Goal: Find specific page/section: Find specific page/section

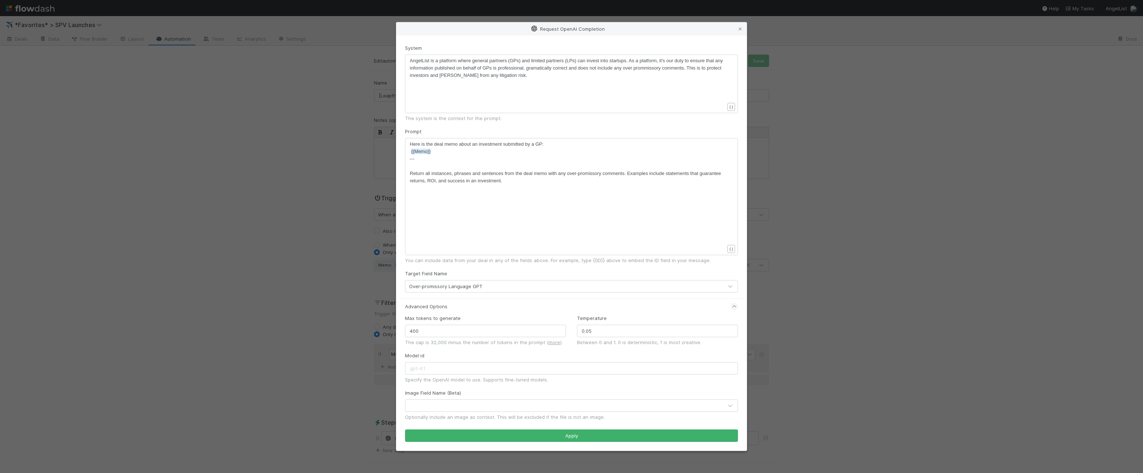
scroll to position [1, 0]
click at [138, 59] on div "Request OpenAI Completion System ​ x AngelList is a platform where general part…" at bounding box center [571, 236] width 1143 height 473
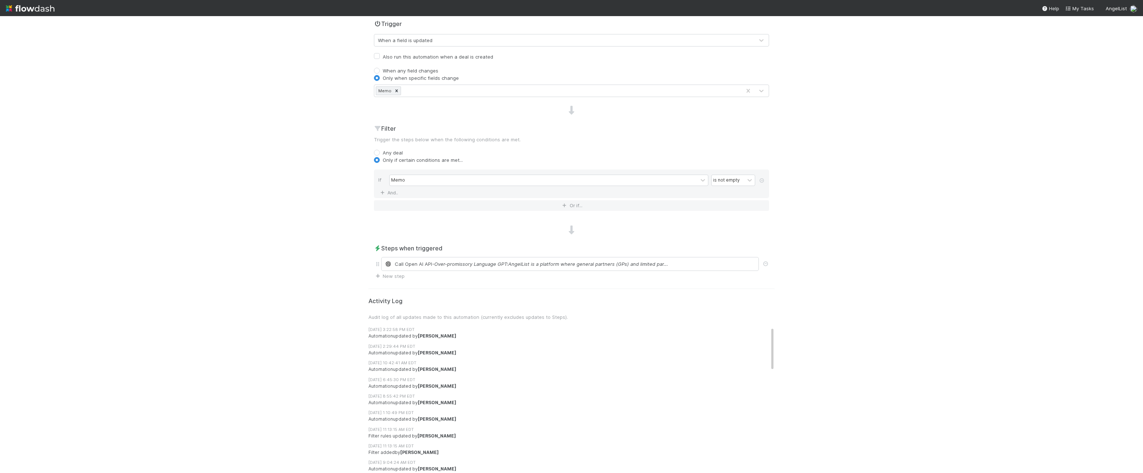
scroll to position [0, 0]
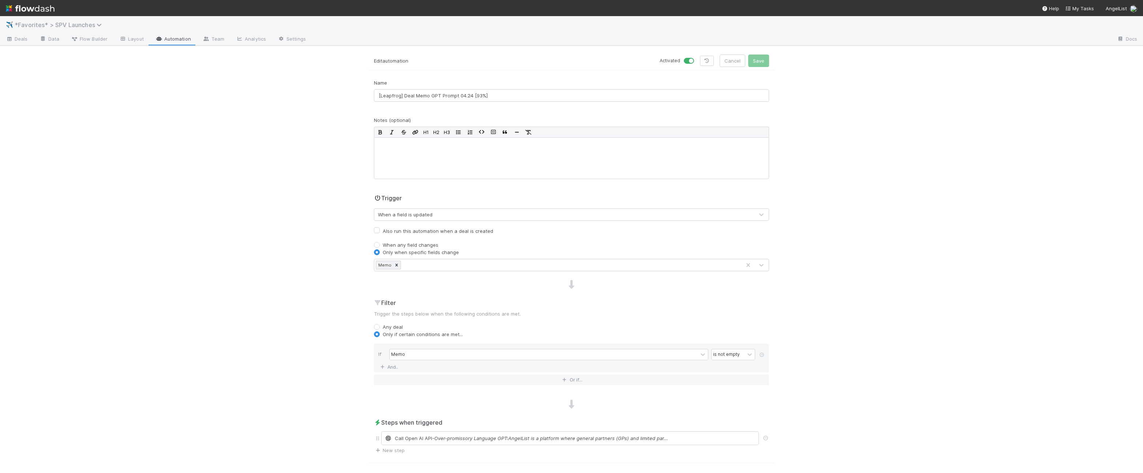
click at [35, 21] on span "*Favorites* > SPV Launches" at bounding box center [60, 24] width 91 height 7
type input "subs"
click at [88, 68] on div "✏️ *Favorites* > Subscriptions + Closings" at bounding box center [95, 69] width 174 height 7
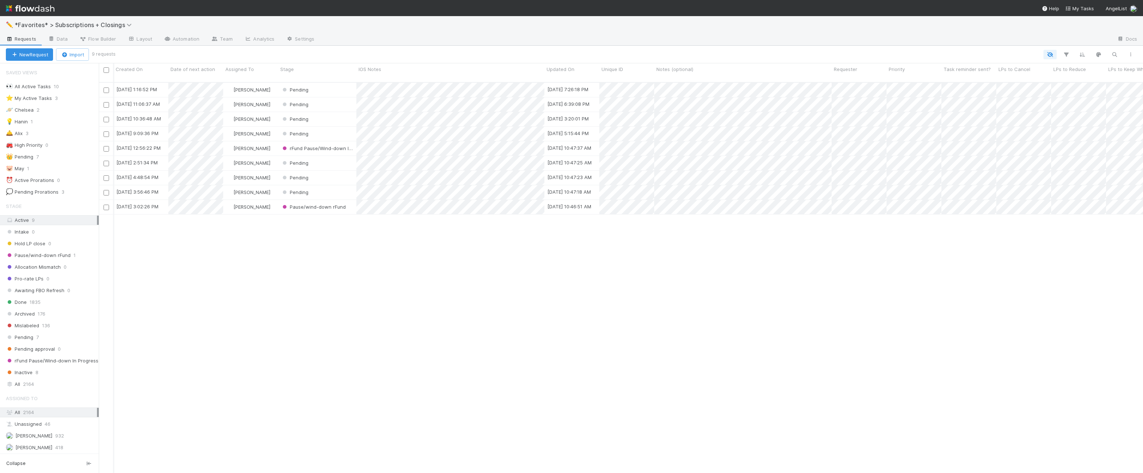
scroll to position [0, 3]
click at [47, 387] on div "All 2164" at bounding box center [51, 383] width 91 height 9
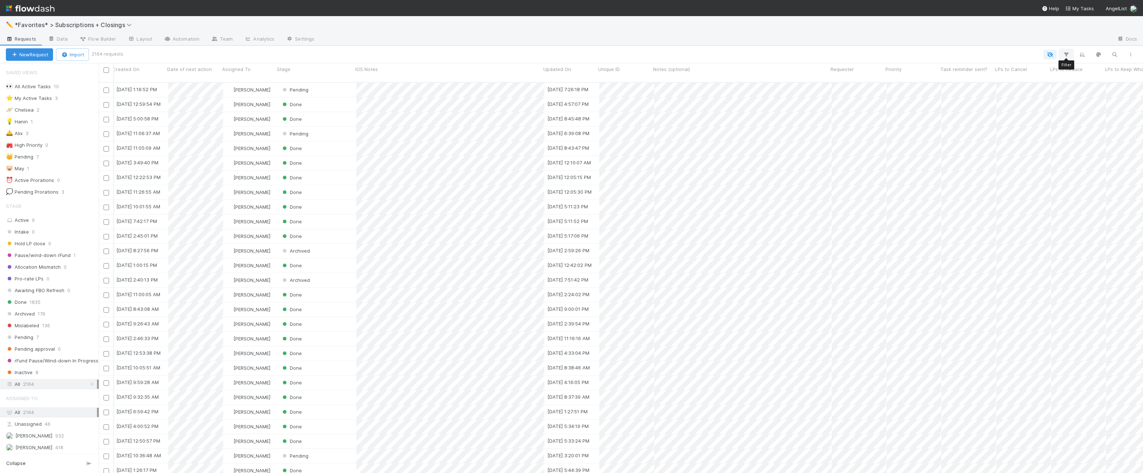
scroll to position [397, 1044]
click at [1069, 53] on icon "button" at bounding box center [1066, 54] width 7 height 7
click at [949, 75] on button "Add Filter" at bounding box center [954, 76] width 220 height 11
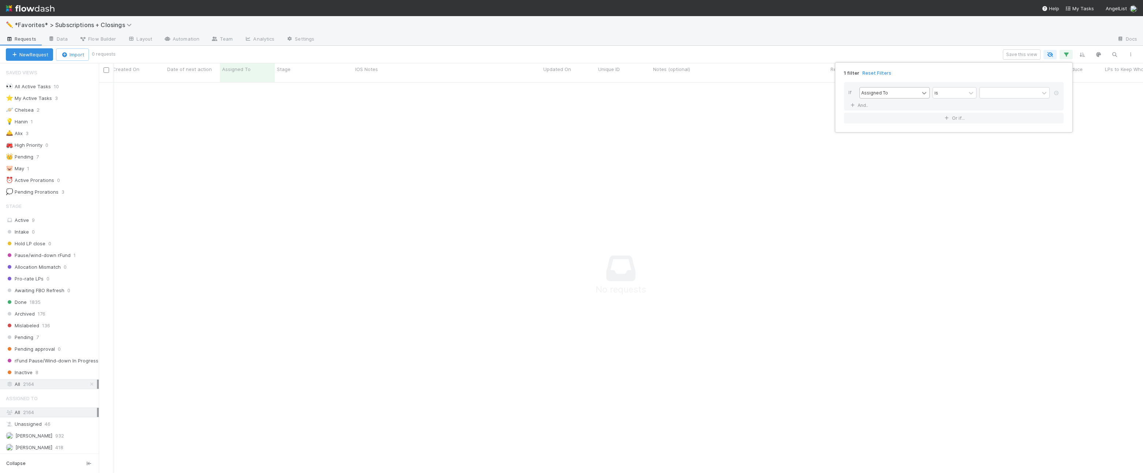
click at [923, 92] on icon at bounding box center [924, 93] width 4 height 3
type input "ty"
click at [913, 108] on div "Request Type" at bounding box center [895, 109] width 70 height 12
drag, startPoint x: 968, startPoint y: 95, endPoint x: 978, endPoint y: 94, distance: 10.3
click at [968, 95] on icon at bounding box center [971, 92] width 7 height 7
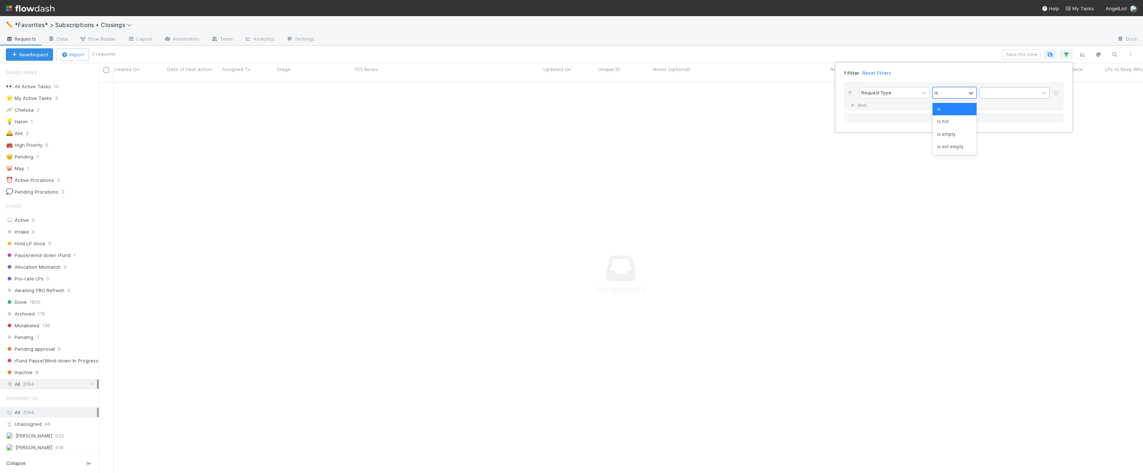
click at [985, 94] on div at bounding box center [1009, 92] width 59 height 11
type input "pro"
click at [986, 106] on div "Pro-rate LPs" at bounding box center [1015, 109] width 70 height 12
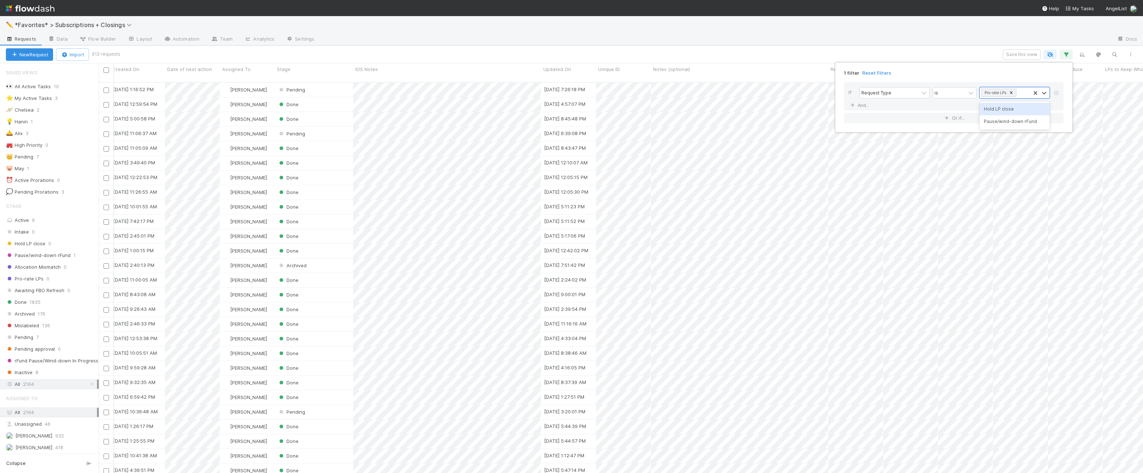
click at [409, 61] on div "1 filter Reset Filters If Request Type is option Pro-rate LPs, selected. option…" at bounding box center [571, 236] width 1143 height 473
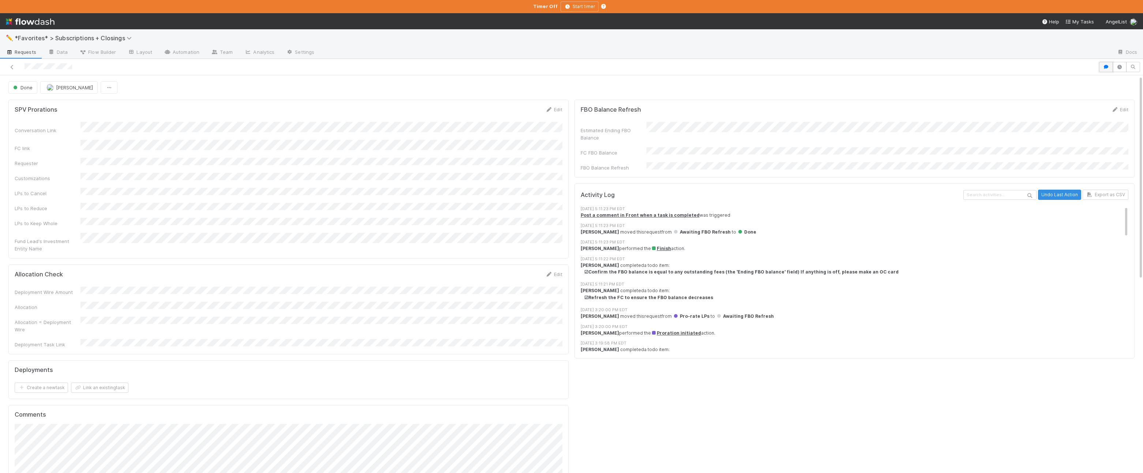
click at [1106, 70] on button "button" at bounding box center [1106, 67] width 14 height 10
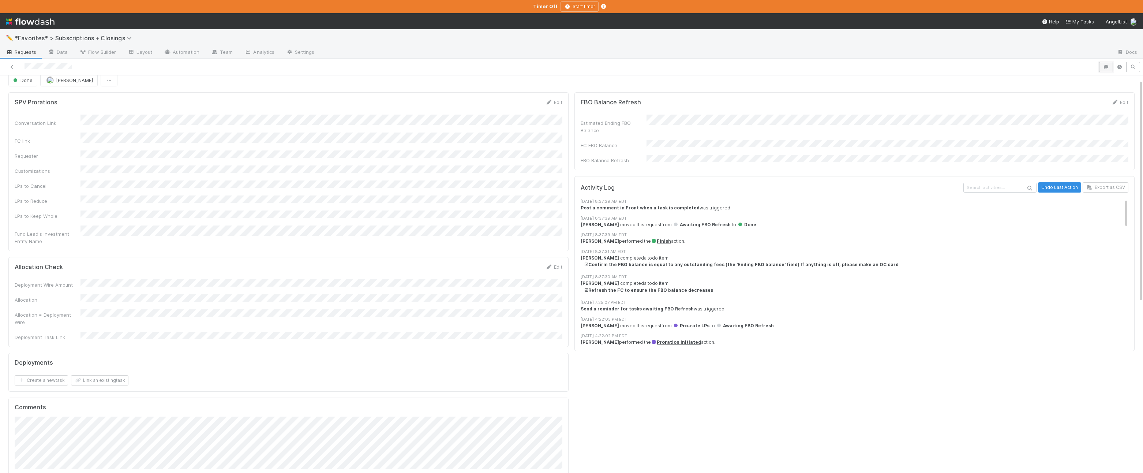
click at [1106, 70] on button "button" at bounding box center [1106, 67] width 14 height 10
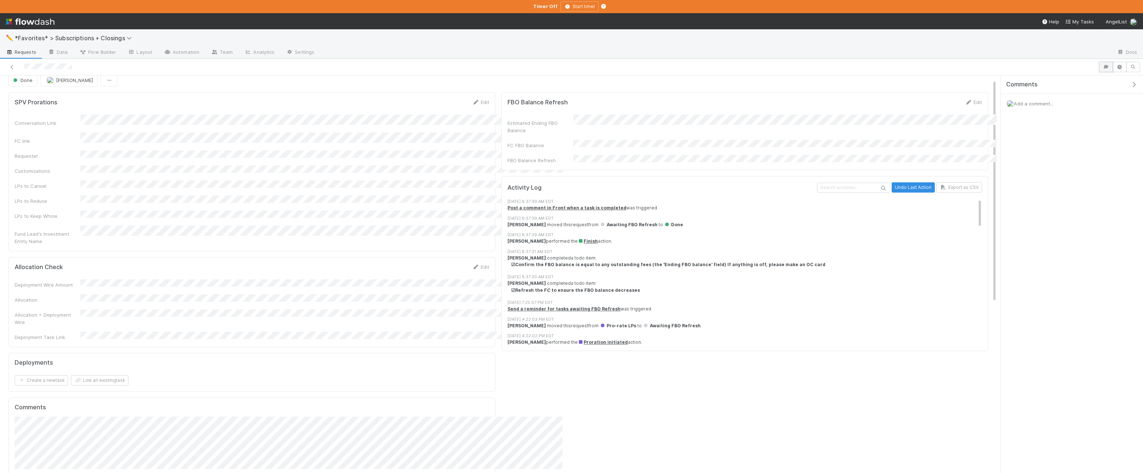
scroll to position [8, 0]
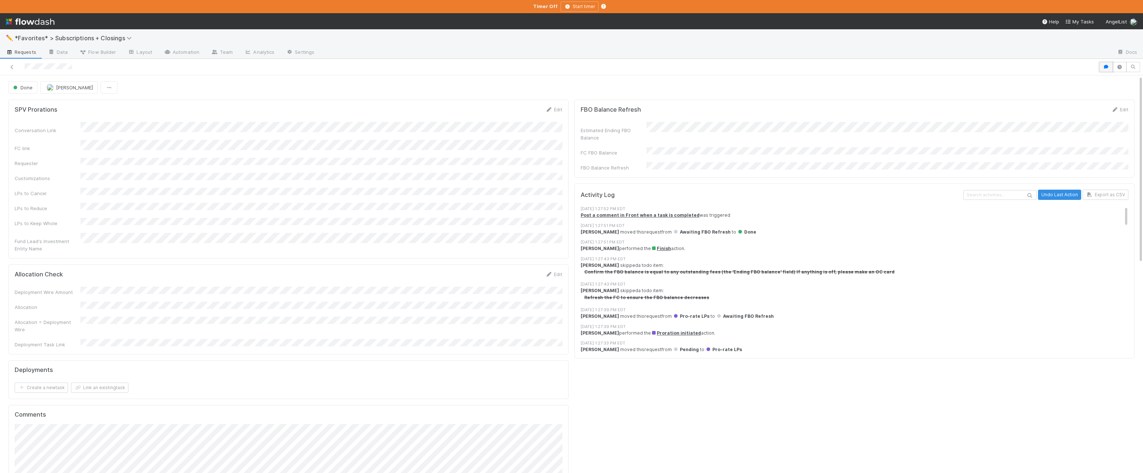
click at [1106, 68] on icon "button" at bounding box center [1106, 67] width 7 height 4
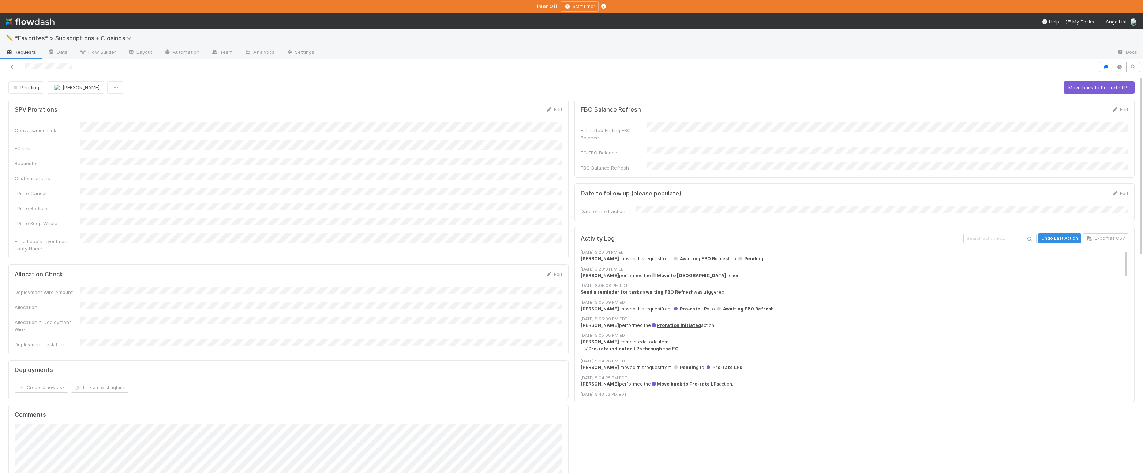
click at [1106, 72] on div at bounding box center [571, 67] width 1143 height 16
click at [1106, 70] on button "button" at bounding box center [1106, 67] width 14 height 10
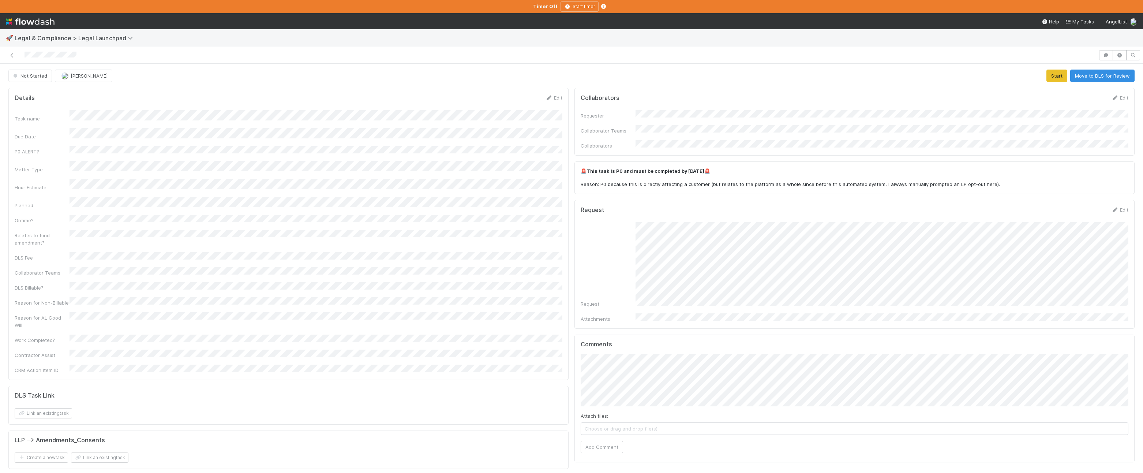
scroll to position [0, 2]
